Goal: Information Seeking & Learning: Learn about a topic

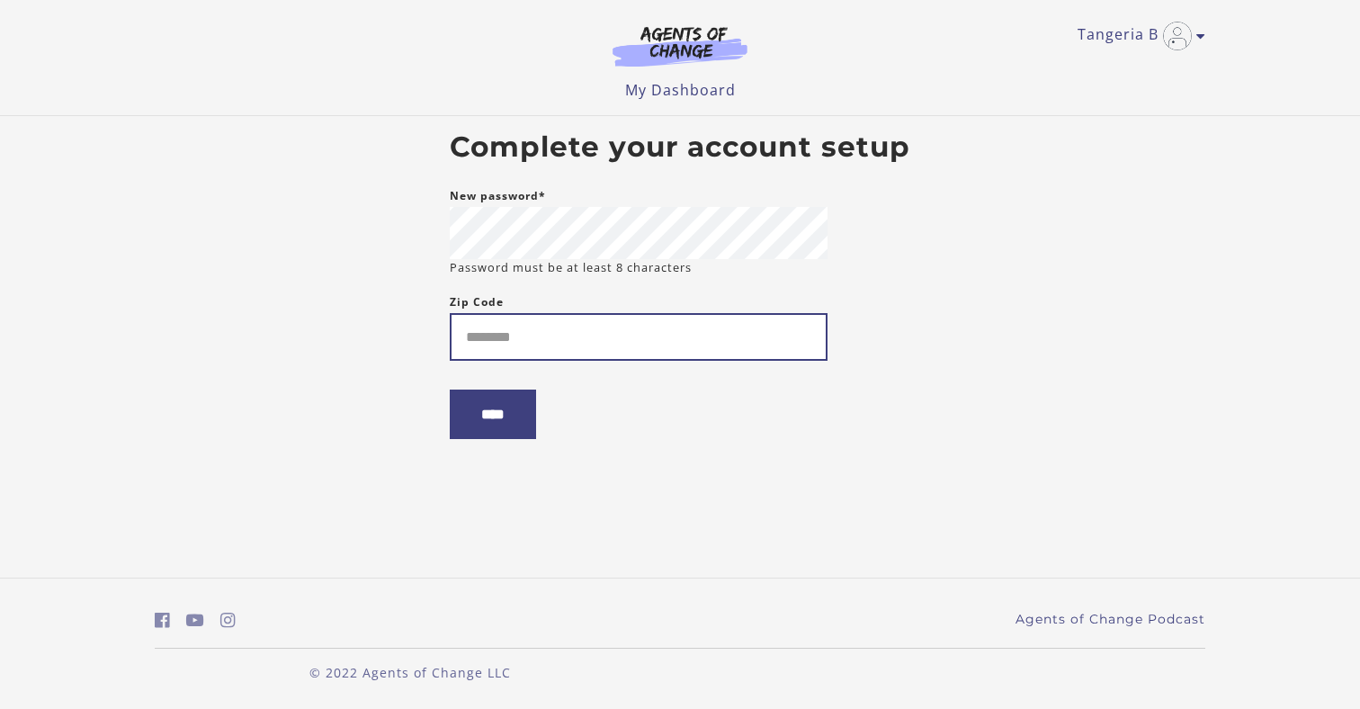
click at [529, 343] on input "Zip Code" at bounding box center [639, 337] width 378 height 48
type input "*****"
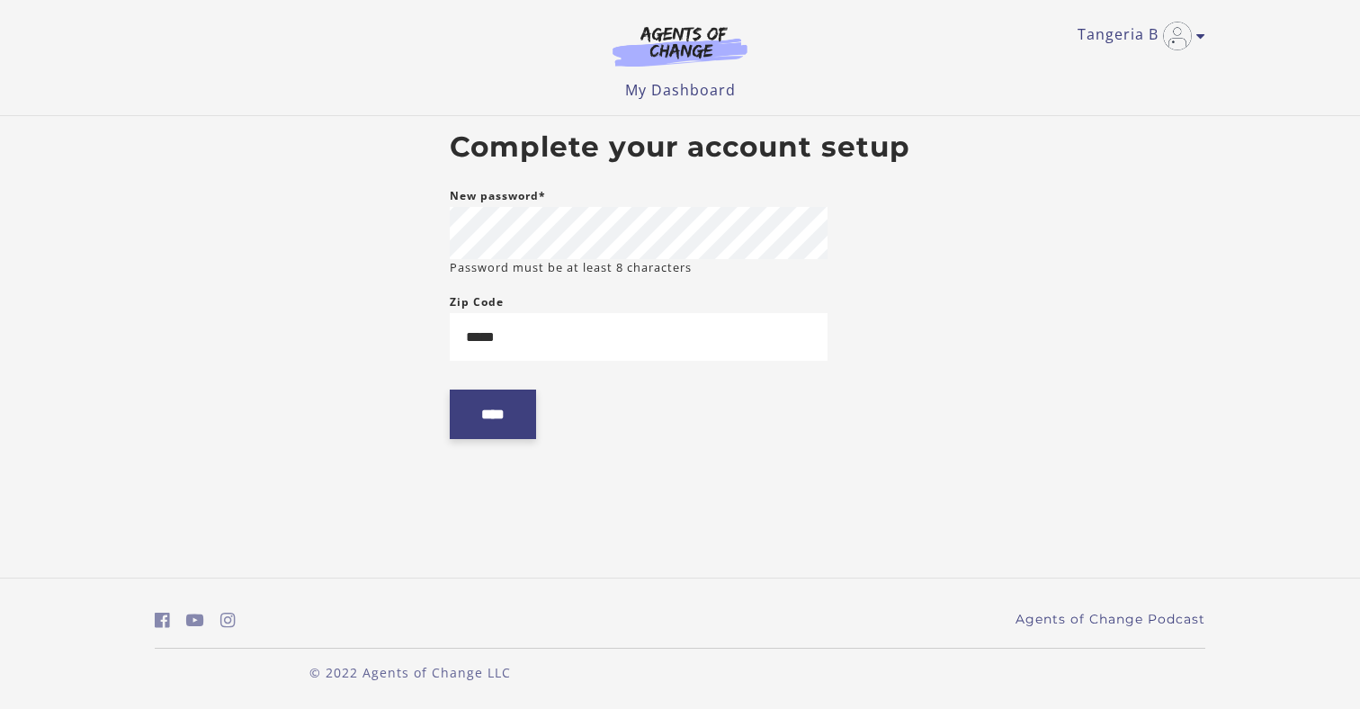
click at [480, 424] on input "****" at bounding box center [493, 413] width 86 height 49
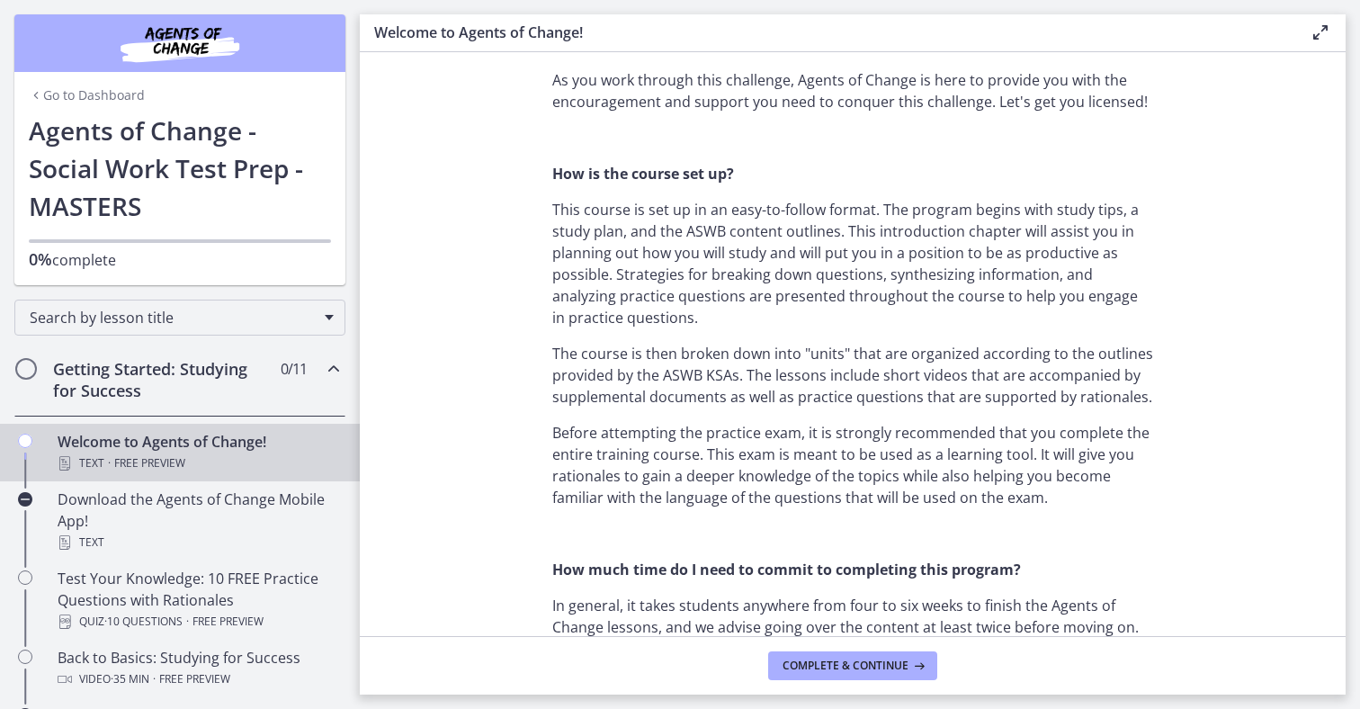
scroll to position [752, 0]
